Goal: Task Accomplishment & Management: Use online tool/utility

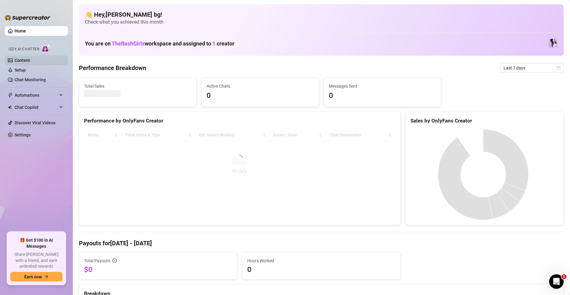
click at [23, 59] on link "Content" at bounding box center [22, 60] width 15 height 5
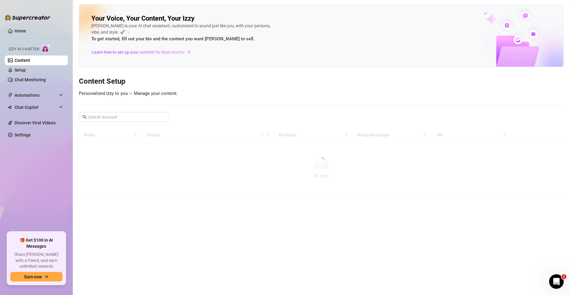
click at [23, 25] on ul "Home Izzy AI Chatter Content Setup Chat Monitoring Automations Chat Copilot Dis…" at bounding box center [36, 127] width 63 height 206
click at [26, 33] on link "Home" at bounding box center [21, 31] width 12 height 5
click at [26, 31] on link "Home" at bounding box center [21, 31] width 12 height 5
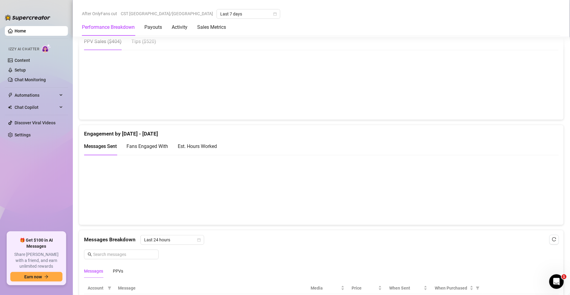
scroll to position [385, 0]
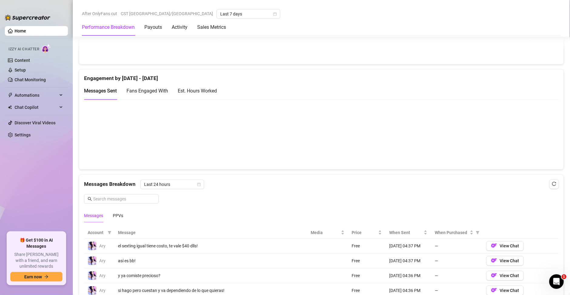
click at [208, 87] on div "Est. Hours Worked" at bounding box center [197, 91] width 39 height 8
click at [375, 190] on div "Messages Breakdown Last 24 hours Messages PPVs" at bounding box center [321, 201] width 475 height 43
click at [328, 207] on div "Messages Breakdown Last 24 hours Messages PPVs" at bounding box center [321, 201] width 475 height 43
click at [105, 93] on span "Messages Sent" at bounding box center [100, 91] width 33 height 6
click at [188, 93] on div "Est. Hours Worked" at bounding box center [197, 91] width 39 height 8
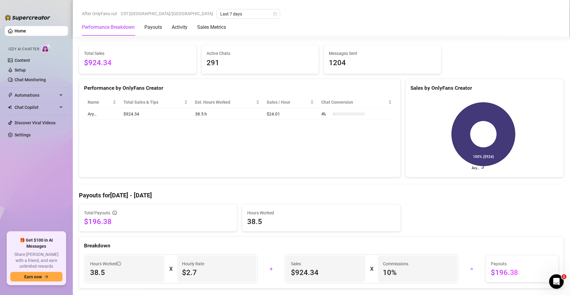
scroll to position [0, 0]
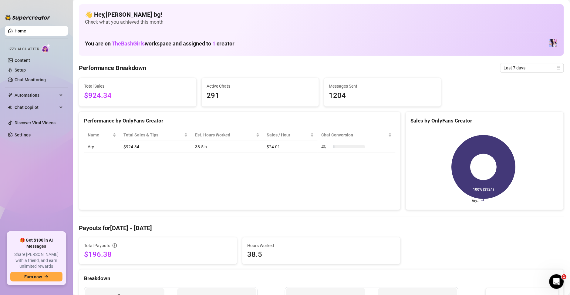
click at [517, 71] on span "Last 7 days" at bounding box center [532, 67] width 56 height 9
click at [506, 121] on div "Custom date" at bounding box center [525, 119] width 54 height 7
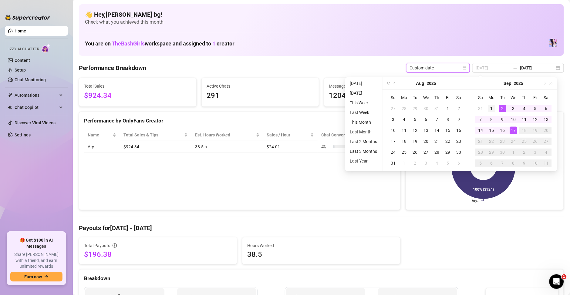
type input "[DATE]"
click at [492, 109] on div "1" at bounding box center [491, 108] width 7 height 7
type input "[DATE]"
click at [500, 107] on div "2" at bounding box center [502, 108] width 7 height 7
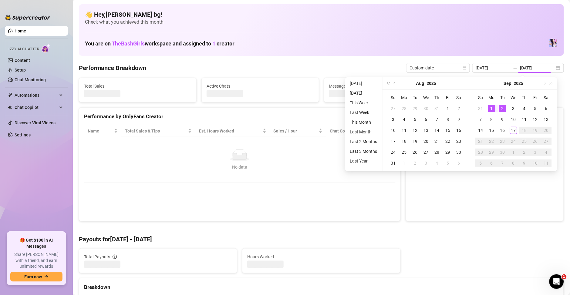
type input "[DATE]"
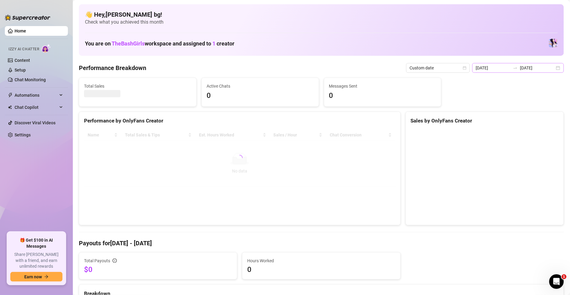
click at [511, 69] on div at bounding box center [516, 68] width 10 height 5
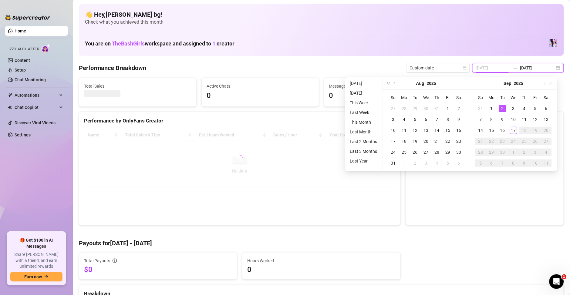
type input "[DATE]"
click at [502, 110] on div "2" at bounding box center [502, 108] width 7 height 7
type input "[DATE]"
click at [512, 129] on div "17" at bounding box center [513, 130] width 7 height 7
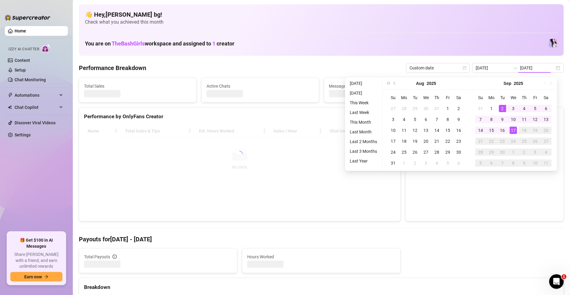
type input "[DATE]"
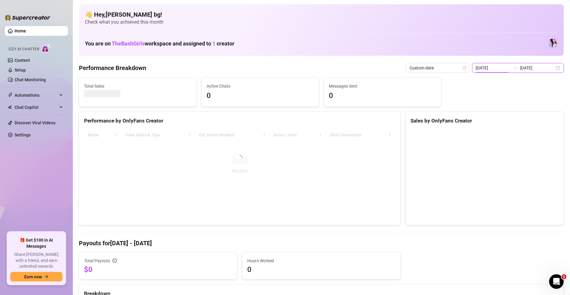
click at [503, 71] on input "[DATE]" at bounding box center [493, 68] width 35 height 7
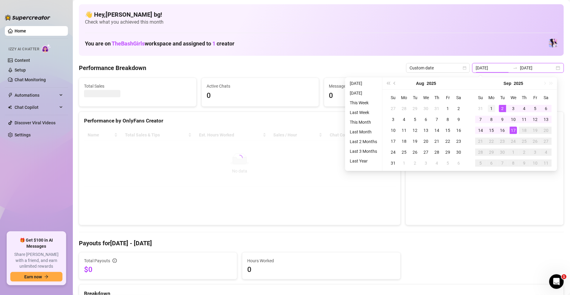
type input "[DATE]"
click at [494, 108] on div "1" at bounding box center [491, 108] width 7 height 7
type input "[DATE]"
click at [354, 66] on div "Performance Breakdown Custom date [DATE] [DATE]" at bounding box center [321, 68] width 485 height 10
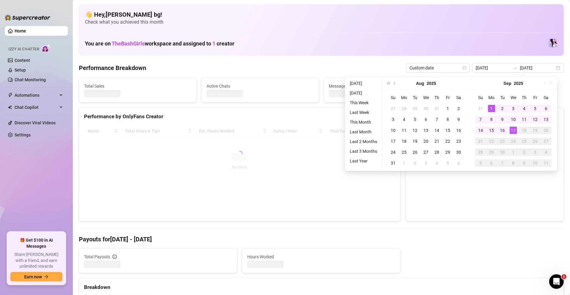
type input "[DATE]"
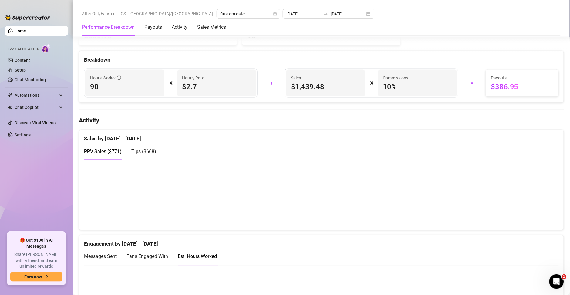
scroll to position [219, 0]
click at [141, 150] on span "Tips ( $668 )" at bounding box center [143, 152] width 25 height 6
click at [99, 151] on span "PPV Sales ( $771 )" at bounding box center [103, 152] width 38 height 6
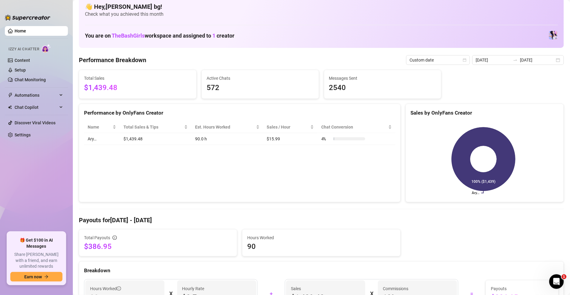
scroll to position [0, 0]
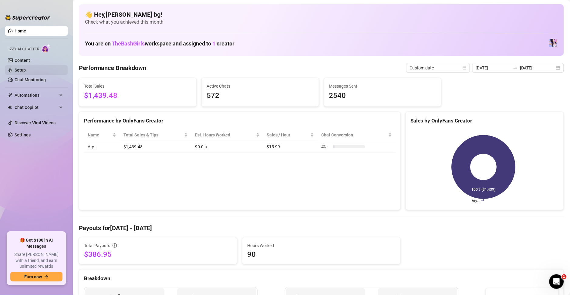
click at [26, 70] on link "Setup" at bounding box center [20, 70] width 11 height 5
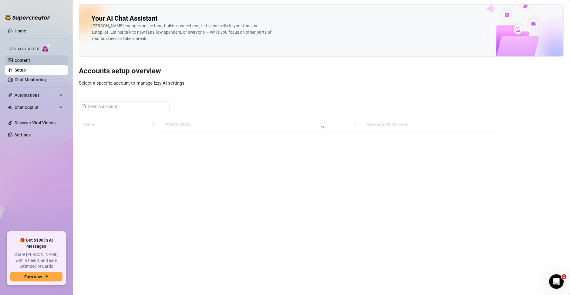
click at [27, 60] on link "Content" at bounding box center [22, 60] width 15 height 5
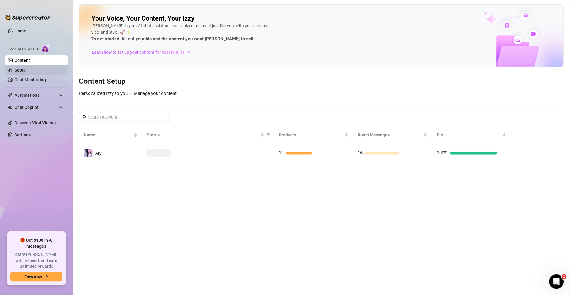
click at [23, 70] on link "Setup" at bounding box center [20, 70] width 11 height 5
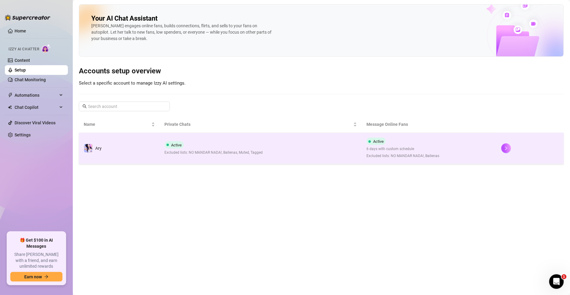
click at [395, 147] on span "6 days with custom schedule" at bounding box center [403, 149] width 73 height 6
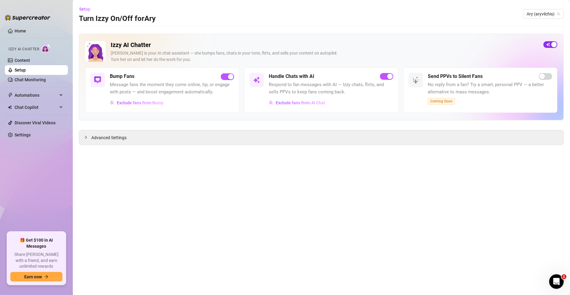
click at [556, 44] on div "button" at bounding box center [554, 44] width 5 height 5
click at [17, 82] on link "Chat Monitoring" at bounding box center [30, 79] width 31 height 5
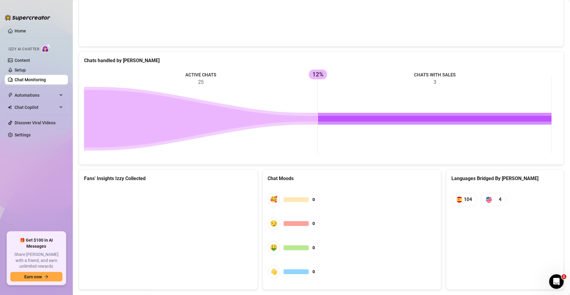
scroll to position [224, 0]
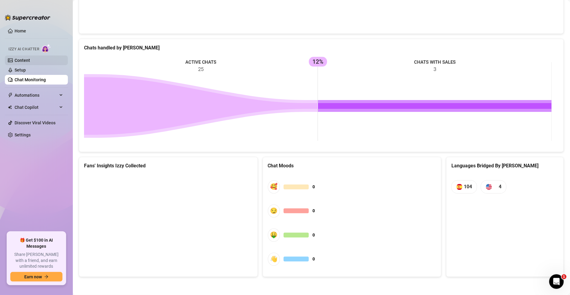
click at [20, 60] on link "Content" at bounding box center [22, 60] width 15 height 5
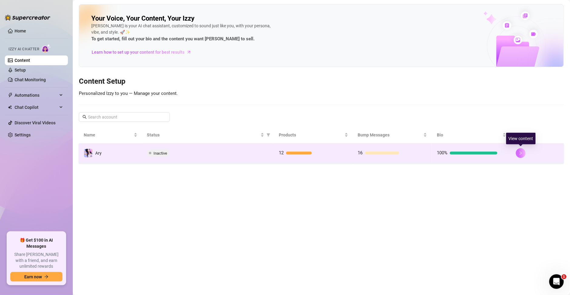
click at [522, 156] on button "button" at bounding box center [521, 153] width 10 height 10
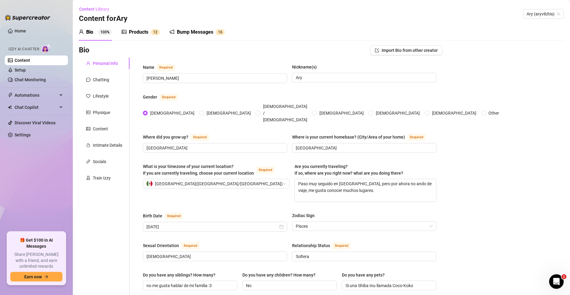
click at [193, 30] on div "Bump Messages" at bounding box center [195, 32] width 36 height 7
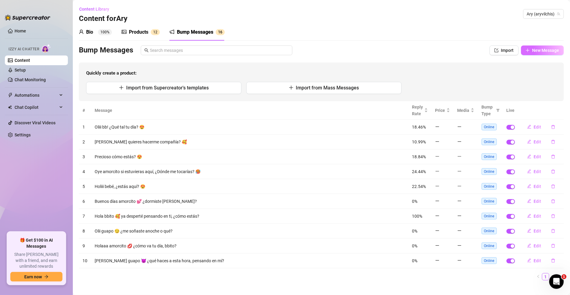
click at [537, 49] on span "New Message" at bounding box center [546, 50] width 27 height 5
type textarea "Type your message here..."
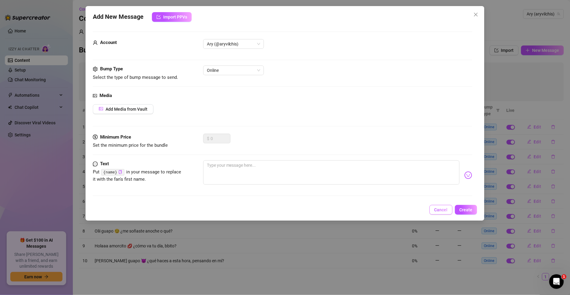
click at [443, 209] on span "Cancel" at bounding box center [441, 210] width 13 height 5
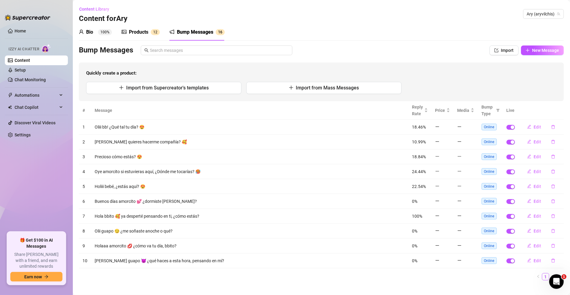
click at [106, 29] on sup "100%" at bounding box center [105, 32] width 14 height 6
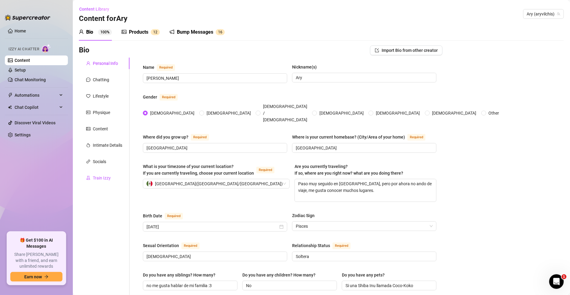
click at [106, 179] on div "Train Izzy" at bounding box center [102, 178] width 18 height 7
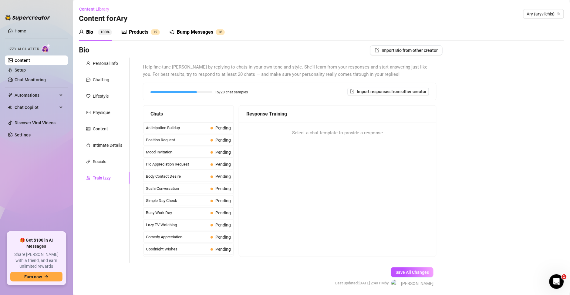
scroll to position [153, 0]
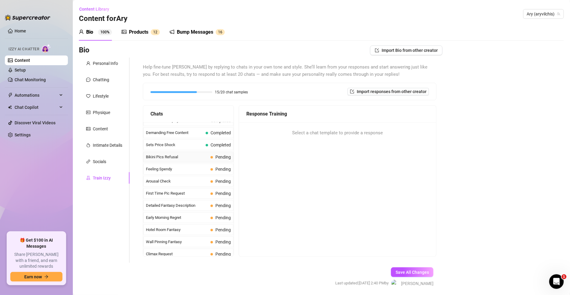
click at [177, 155] on span "Bikini Pics Refusal" at bounding box center [177, 157] width 62 height 6
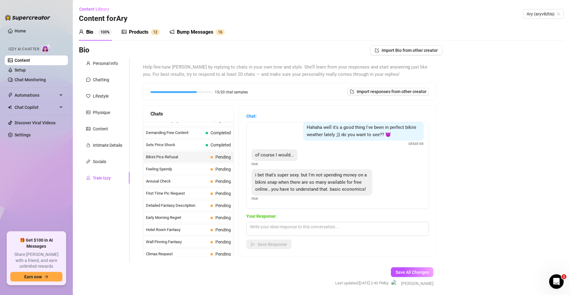
scroll to position [12, 0]
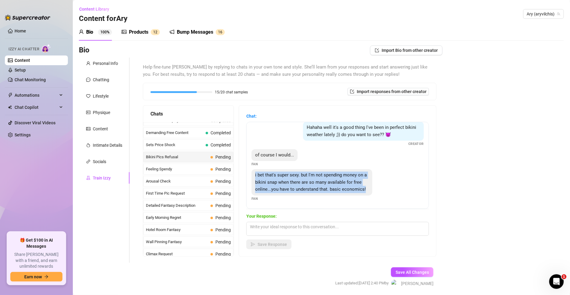
drag, startPoint x: 308, startPoint y: 187, endPoint x: 260, endPoint y: 169, distance: 51.4
click at [260, 169] on div "i bet that's super sexy. but I'm not spending money on a bikini snap when there…" at bounding box center [312, 182] width 121 height 26
copy span "i bet that's super sexy. but I'm not spending money on a bikini snap when there…"
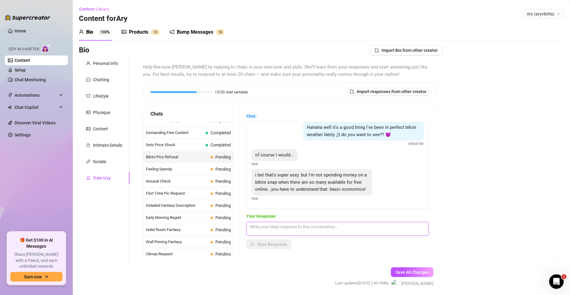
click at [307, 234] on textarea at bounding box center [337, 229] width 183 height 14
paste textarea "Claro bb, te entiendo 😌💕 pero lo mío no es como lo de internet… aquí es persona…"
type textarea "Claro bb, te entiendo 😌💕 pero lo mío no es como lo de internet… aquí es persona…"
click at [267, 246] on span "Save Response" at bounding box center [272, 244] width 29 height 5
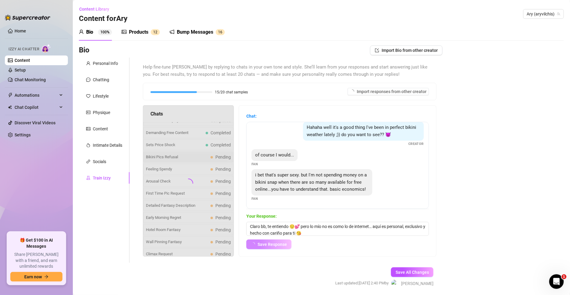
scroll to position [12, 0]
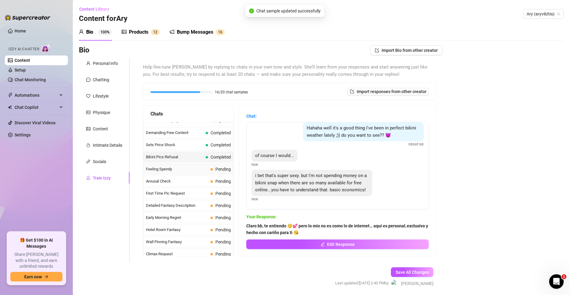
click at [205, 168] on span "Feeling Spendy" at bounding box center [177, 169] width 62 height 6
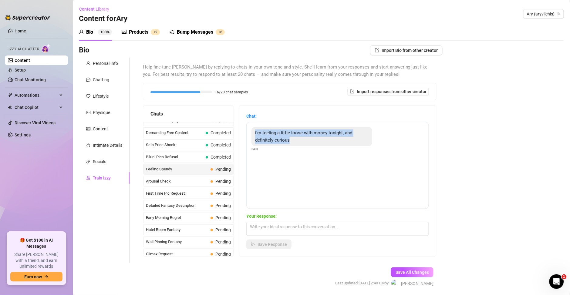
drag, startPoint x: 308, startPoint y: 144, endPoint x: 256, endPoint y: 135, distance: 52.0
click at [256, 135] on div "i'm feeling a little loose with money tonight, and definitely curious Fan" at bounding box center [337, 165] width 183 height 87
copy span "i'm feeling a little loose with money tonight, and definitely curious"
click at [274, 228] on textarea at bounding box center [337, 229] width 183 height 14
paste textarea "Entonces es el momento perfecto 😏🔥… porque si estás curioso, yo te prometo que …"
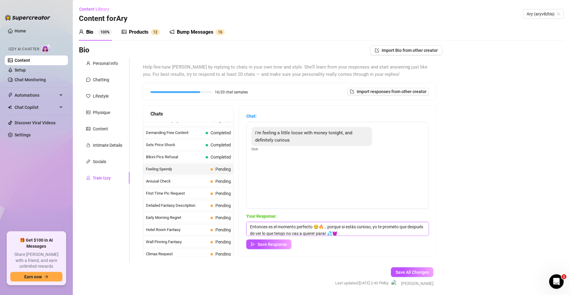
scroll to position [0, 0]
type textarea "Entonces es el momento perfecto 😏🔥… porque si estás curioso, yo te prometo que …"
click at [409, 273] on span "Save All Changes" at bounding box center [412, 272] width 33 height 5
click at [275, 245] on span "Save Response" at bounding box center [272, 244] width 29 height 5
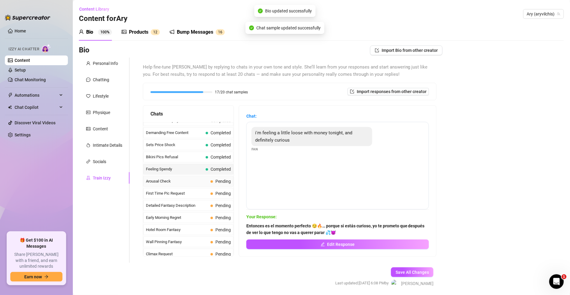
click at [182, 178] on span "Arousal Check" at bounding box center [177, 181] width 62 height 6
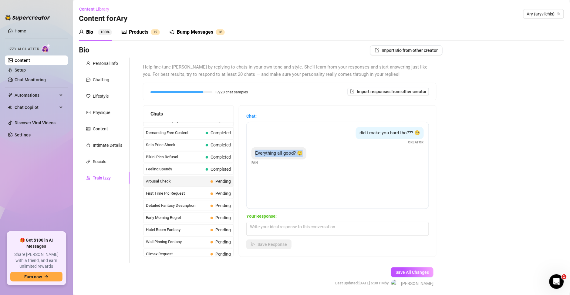
drag, startPoint x: 309, startPoint y: 156, endPoint x: 259, endPoint y: 153, distance: 49.6
click at [259, 153] on div "Everything all good? 😯" at bounding box center [279, 154] width 55 height 12
copy span "Everything all good? 😯"
drag, startPoint x: 353, startPoint y: 132, endPoint x: 418, endPoint y: 156, distance: 69.1
click at [418, 156] on div "did i make you hard tho??? 🥺 Creator Everything all good? 😯 Fan" at bounding box center [337, 165] width 183 height 87
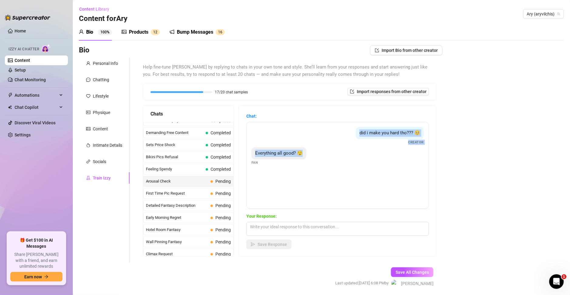
copy div "did i make you hard tho??? 🥺 Creator Everything all good? 😯"
click at [279, 237] on div "Your Response: Save Response" at bounding box center [337, 231] width 183 height 36
click at [290, 227] on textarea at bounding box center [337, 229] width 183 height 14
paste textarea "Todo bien bb 😘 pero dime la verdad… ¿sí te puse durito o no? 👀🔥"
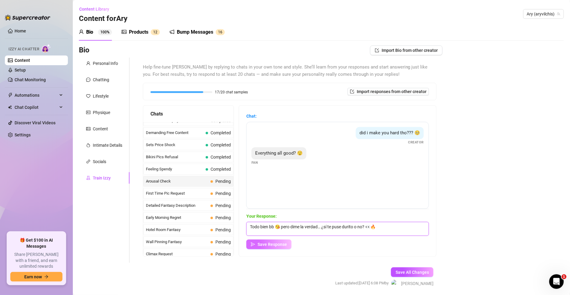
type textarea "Todo bien bb 😘 pero dime la verdad… ¿sí te puse durito o no? 👀🔥"
click at [287, 246] on span "Save Response" at bounding box center [272, 244] width 29 height 5
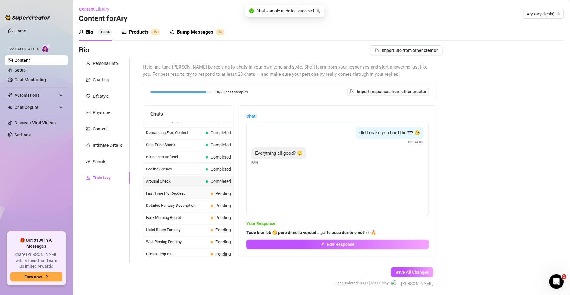
click at [170, 194] on span "First Time Pic Request" at bounding box center [177, 194] width 62 height 6
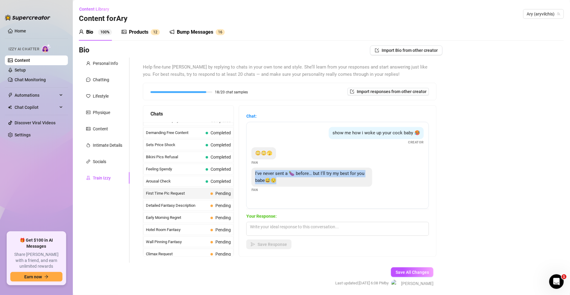
drag, startPoint x: 302, startPoint y: 181, endPoint x: 256, endPoint y: 173, distance: 46.6
click at [256, 173] on div "show me how i woke up your cock baby 🥵 Creator 😳😳🫣 Fan I've never sent a 🍆 befo…" at bounding box center [337, 165] width 183 height 87
copy span "I've never sent a 🍆 before… but I'll try my best for you babe😅😌"
drag, startPoint x: 296, startPoint y: 221, endPoint x: 293, endPoint y: 227, distance: 6.1
click at [295, 221] on div "Your Response: Save Response" at bounding box center [337, 231] width 183 height 36
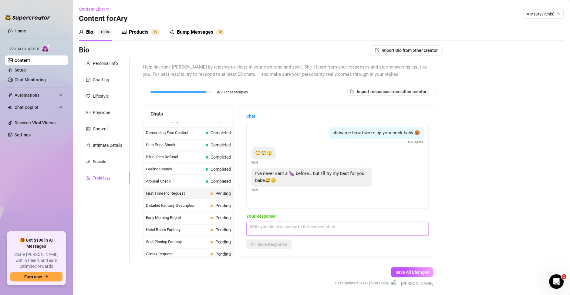
click at [293, 231] on textarea at bounding box center [337, 229] width 183 height 14
paste textarea "me gusta ser la primera a la que se la enseñas 🍆💦 mándamelo sin miedo, que yo s…"
click at [260, 226] on textarea "me gusta ser la primera a la que se la enseñas 🍆💦 mándamelo sin miedo, que yo s…" at bounding box center [337, 229] width 183 height 14
type textarea "Me gusta ser la primera a la que se la enseñas 🍆💦 mándamelo sin miedo, que yo s…"
click at [284, 244] on span "Save Response" at bounding box center [272, 244] width 29 height 5
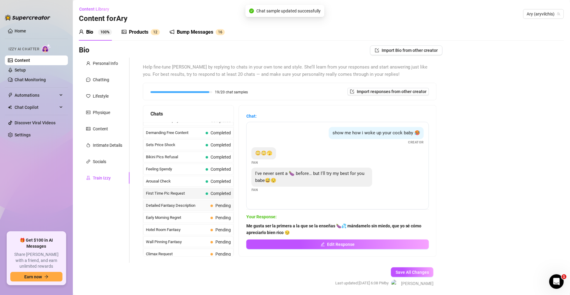
click at [194, 206] on span "Detailed Fantasy Description" at bounding box center [177, 206] width 62 height 6
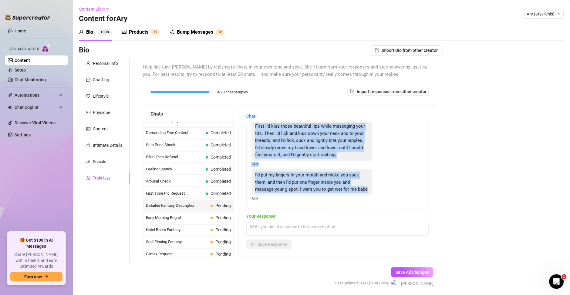
scroll to position [0, 0]
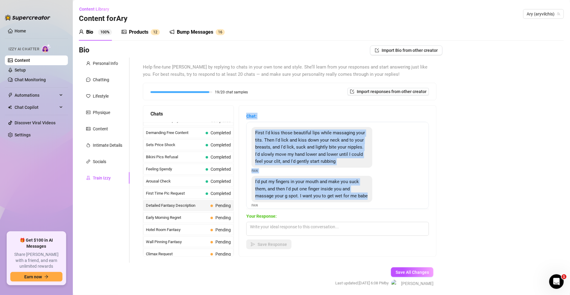
drag, startPoint x: 298, startPoint y: 192, endPoint x: 250, endPoint y: 120, distance: 86.9
click at [250, 120] on div "Chat: First I'd kiss those beautiful lips while massaging your tits. Then I'd l…" at bounding box center [337, 181] width 197 height 151
click at [291, 159] on span "First I'd kiss those beautiful lips while massaging your tits. Then I'd lick an…" at bounding box center [310, 147] width 110 height 34
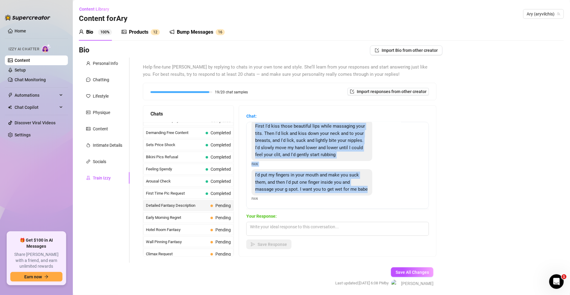
drag, startPoint x: 261, startPoint y: 132, endPoint x: 321, endPoint y: 188, distance: 82.7
click at [321, 188] on div "First I'd kiss those beautiful lips while massaging your tits. Then I'd lick an…" at bounding box center [337, 165] width 183 height 87
copy div "First I'd kiss those beautiful lips while massaging your tits. Then I'd lick an…"
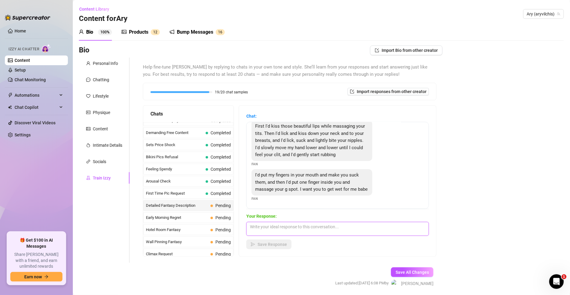
click at [268, 227] on textarea at bounding box center [337, 229] width 183 height 14
paste textarea "sí papi 😏💦 quiero que me lo hagas así de despacito hasta dejarme rogando por má…"
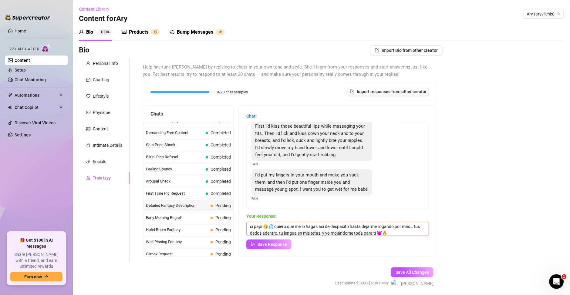
scroll to position [0, 0]
drag, startPoint x: 263, startPoint y: 229, endPoint x: 289, endPoint y: 211, distance: 31.7
click at [263, 228] on textarea "sí papi 😏💦 quiero que me lo hagas así de despacito hasta dejarme rogando por má…" at bounding box center [337, 229] width 183 height 14
type textarea "Sí papi 😏💦 quiero que me lo hagas así de despacito hasta dejarme rogando por má…"
click at [275, 243] on span "Save Response" at bounding box center [272, 244] width 29 height 5
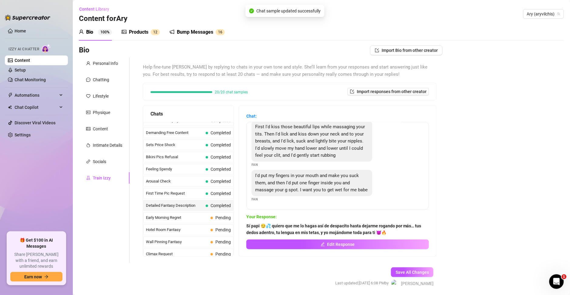
scroll to position [20, 0]
click at [159, 212] on div "Early Morning Regret Pending" at bounding box center [188, 217] width 90 height 11
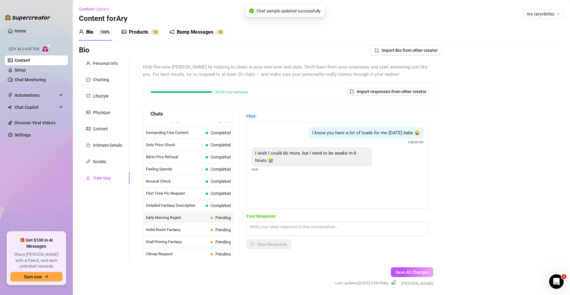
click at [168, 218] on span "Early Morning Regret" at bounding box center [177, 218] width 62 height 6
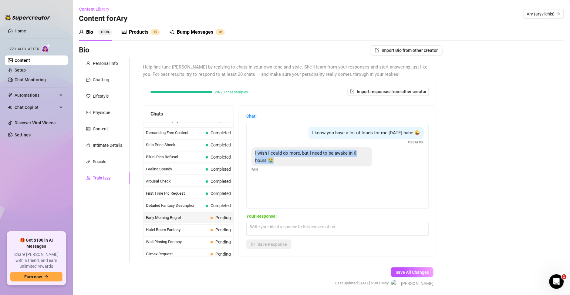
drag, startPoint x: 293, startPoint y: 169, endPoint x: 260, endPoint y: 162, distance: 33.5
click at [260, 162] on div "I wish I could do more, but I need to be awake in 6 hours 😭" at bounding box center [312, 157] width 121 height 19
copy span "I wish I could do more, but I need to be awake in 6 hours 😭"
click at [284, 223] on textarea at bounding box center [337, 229] width 183 height 14
paste textarea "Ve a dormir guapo 😈💦, pero te advierto… cuando despiertes vas a seguir pensando…"
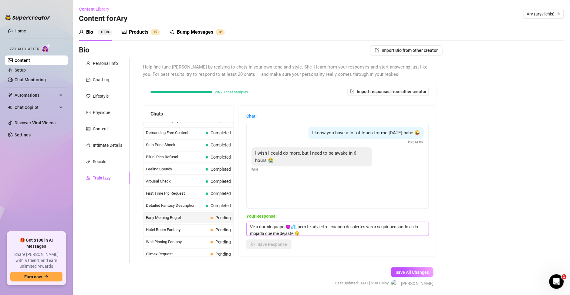
scroll to position [0, 0]
click at [286, 227] on textarea "Ve a dormir guapo 😈💦, pero te advierto… cuando despiertes vas a seguir pensando…" at bounding box center [337, 229] width 183 height 14
type textarea "Ve a dormir amorcito 😈💦, pero te advierto… cuando despiertes vas a seguir pensa…"
click at [255, 245] on icon "send" at bounding box center [253, 245] width 4 height 4
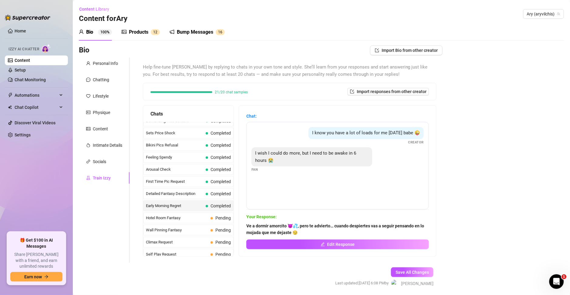
scroll to position [153, 0]
click at [175, 230] on span "Hotel Room Fantasy" at bounding box center [177, 230] width 62 height 6
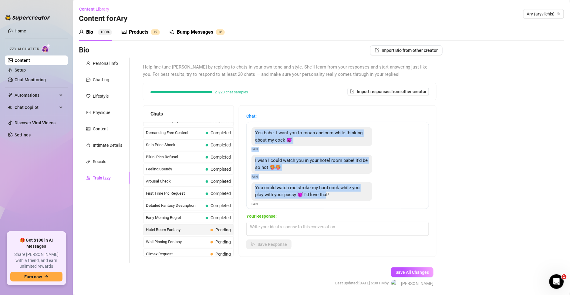
scroll to position [5, 0]
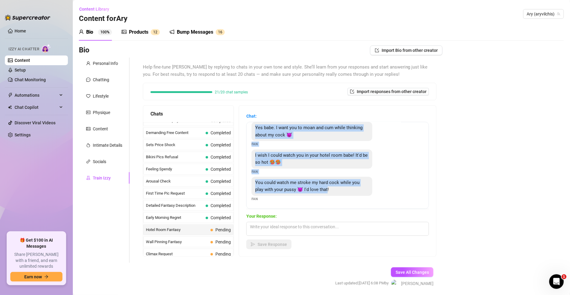
drag, startPoint x: 275, startPoint y: 140, endPoint x: 344, endPoint y: 191, distance: 85.4
click at [344, 191] on div "Yes babe. I want you to moan and cum while thinking about my cock 😈 Fan I wish …" at bounding box center [337, 165] width 183 height 87
copy div "Yes babe. I want you to moan and cum while thinking about my cock 😈 Fan I wish …"
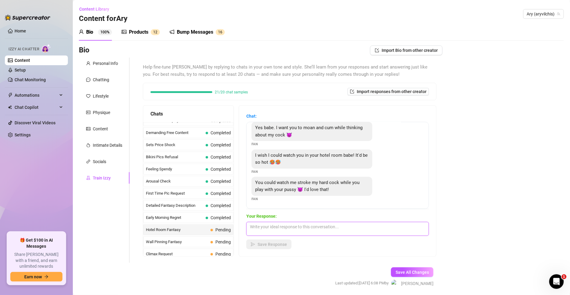
click at [306, 232] on textarea at bounding box center [337, 229] width 183 height 14
paste textarea "[DEMOGRAPHIC_DATA] bb 😮‍💨 me excita demasiado imaginarte frente a mí, tocándote…"
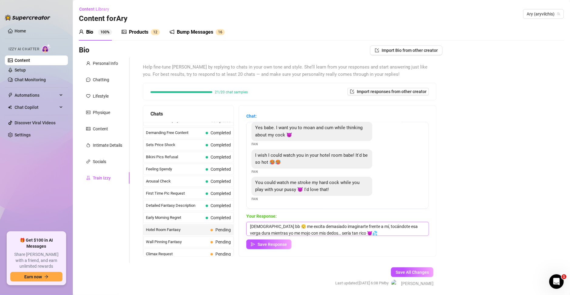
scroll to position [0, 0]
drag, startPoint x: 267, startPoint y: 227, endPoint x: 222, endPoint y: 226, distance: 44.3
click at [222, 226] on div "Chats Last Money Nipples Inquiry Completed Waiting For Payday Completed Not Pus…" at bounding box center [290, 181] width 294 height 152
type textarea "Ayyy bb 😮‍💨 me excita demasiado imaginarte frente a mí, tocándote esa verga dur…"
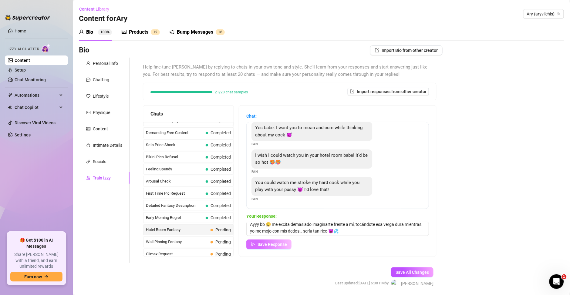
click at [284, 244] on span "Save Response" at bounding box center [272, 244] width 29 height 5
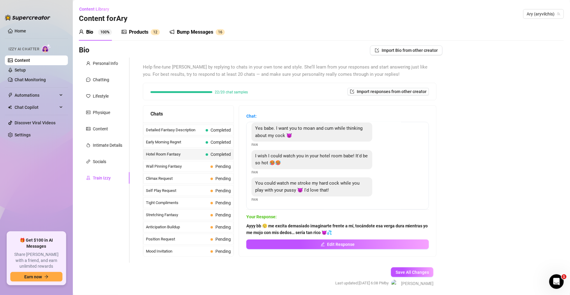
scroll to position [196, 0]
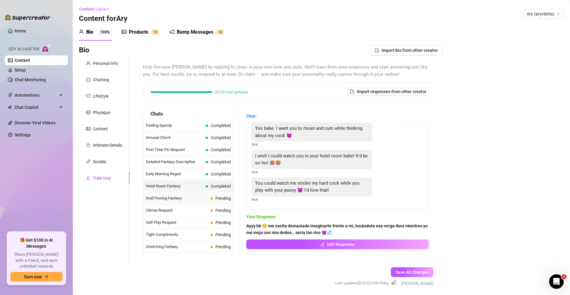
click at [169, 203] on div "Wall Pinning Fantasy Pending" at bounding box center [188, 198] width 90 height 11
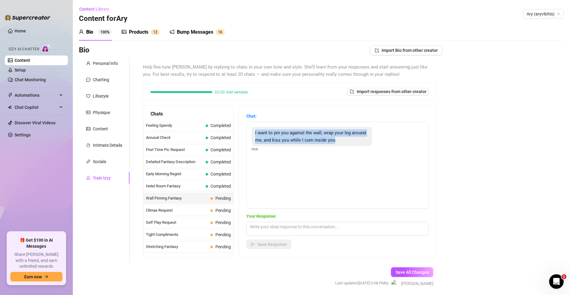
drag, startPoint x: 368, startPoint y: 145, endPoint x: 257, endPoint y: 136, distance: 111.8
click at [257, 136] on div "I want to pin you against the wall, wrap your leg around me, and kiss you while…" at bounding box center [337, 165] width 183 height 87
copy span "I want to pin you against the wall, wrap your leg around me, and kiss you while…"
click at [279, 226] on textarea at bounding box center [337, 229] width 183 height 14
paste textarea "Sí papi 😏💦 empújame contra la pared, ábreme con esa verga y fóllame hasta corre…"
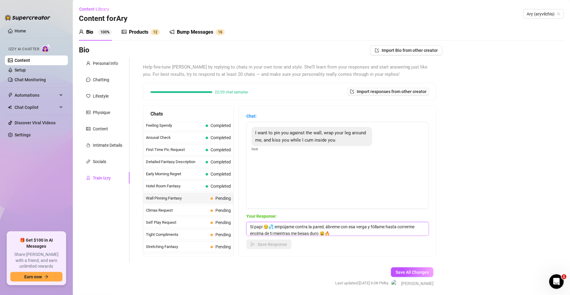
scroll to position [0, 0]
click at [266, 228] on textarea "Sí papi 😏💦 empújame contra la pared, ábreme con esa verga y fóllame hasta corre…" at bounding box center [337, 229] width 183 height 14
click at [394, 227] on textarea "Sí precioso 😏💦 empújame contra la pared, ábreme con esa verga y fóllame hasta c…" at bounding box center [337, 229] width 183 height 14
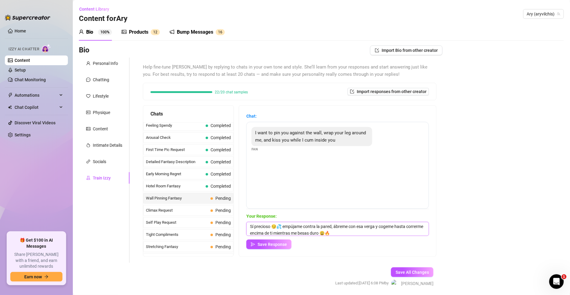
click at [394, 227] on textarea "Sí precioso 😏💦 empújame contra la pared, ábreme con esa verga y cogeme hasta co…" at bounding box center [337, 229] width 183 height 14
click at [277, 232] on textarea "Sí precioso 😏💦 empújame contra la pared, ábreme con esa verga y cógeme hasta co…" at bounding box center [337, 229] width 183 height 14
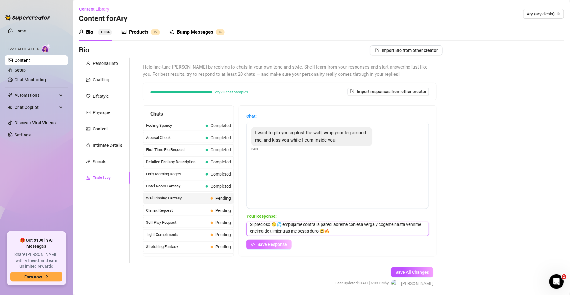
type textarea "Sí precioso 😏💦 empújame contra la pared, ábreme con esa verga y cógeme hasta ve…"
click at [274, 244] on span "Save Response" at bounding box center [272, 244] width 29 height 5
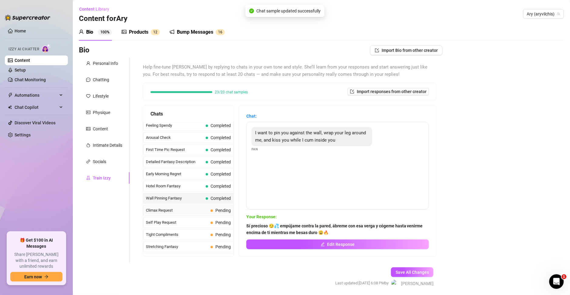
click at [196, 210] on span "Climax Request" at bounding box center [177, 211] width 62 height 6
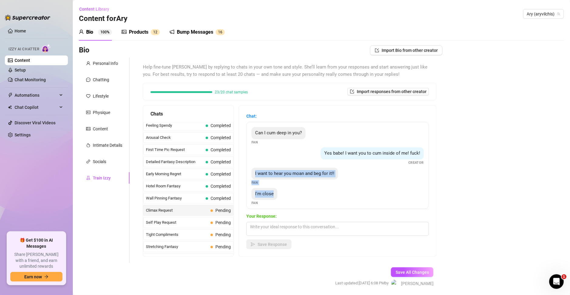
drag, startPoint x: 283, startPoint y: 195, endPoint x: 261, endPoint y: 177, distance: 28.4
click at [261, 177] on div "Can I cum deep in you? Fan Yes babe! I want you to cum inside of me! fuck! Crea…" at bounding box center [337, 165] width 183 height 87
copy div "I want to hear you moan and beg for it!! Fan I'm close"
click at [285, 234] on textarea at bounding box center [337, 229] width 183 height 14
paste textarea "Sí papi, te lo suplico 😏💦 fóllame más duro, hazme gemir hasta que me corra cont…"
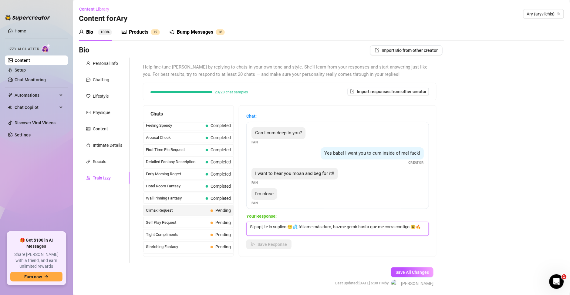
scroll to position [0, 0]
click at [266, 228] on textarea "Sí papi, te lo suplico 😏💦 fóllame más duro, hazme gemir hasta que me corra cont…" at bounding box center [337, 229] width 183 height 14
type textarea "Sí precioso, te lo suplico 😏💦 cógeme más duro, hazme gemir hasta que me corra c…"
click at [276, 249] on div "Chat: Can I cum deep in you? Fan Yes babe! I want you to cum inside of me! fuck…" at bounding box center [337, 181] width 197 height 151
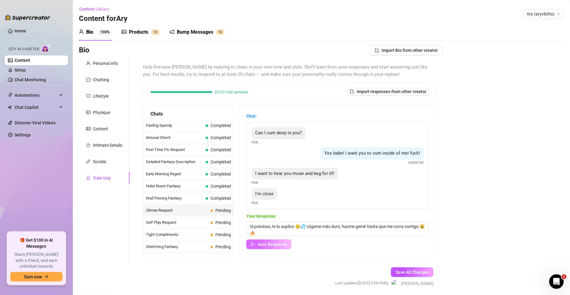
click at [277, 244] on span "Save Response" at bounding box center [272, 244] width 29 height 5
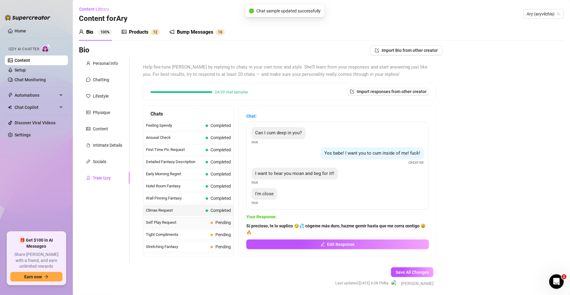
click at [173, 223] on span "Self Play Request" at bounding box center [177, 223] width 62 height 6
